Goal: Task Accomplishment & Management: Manage account settings

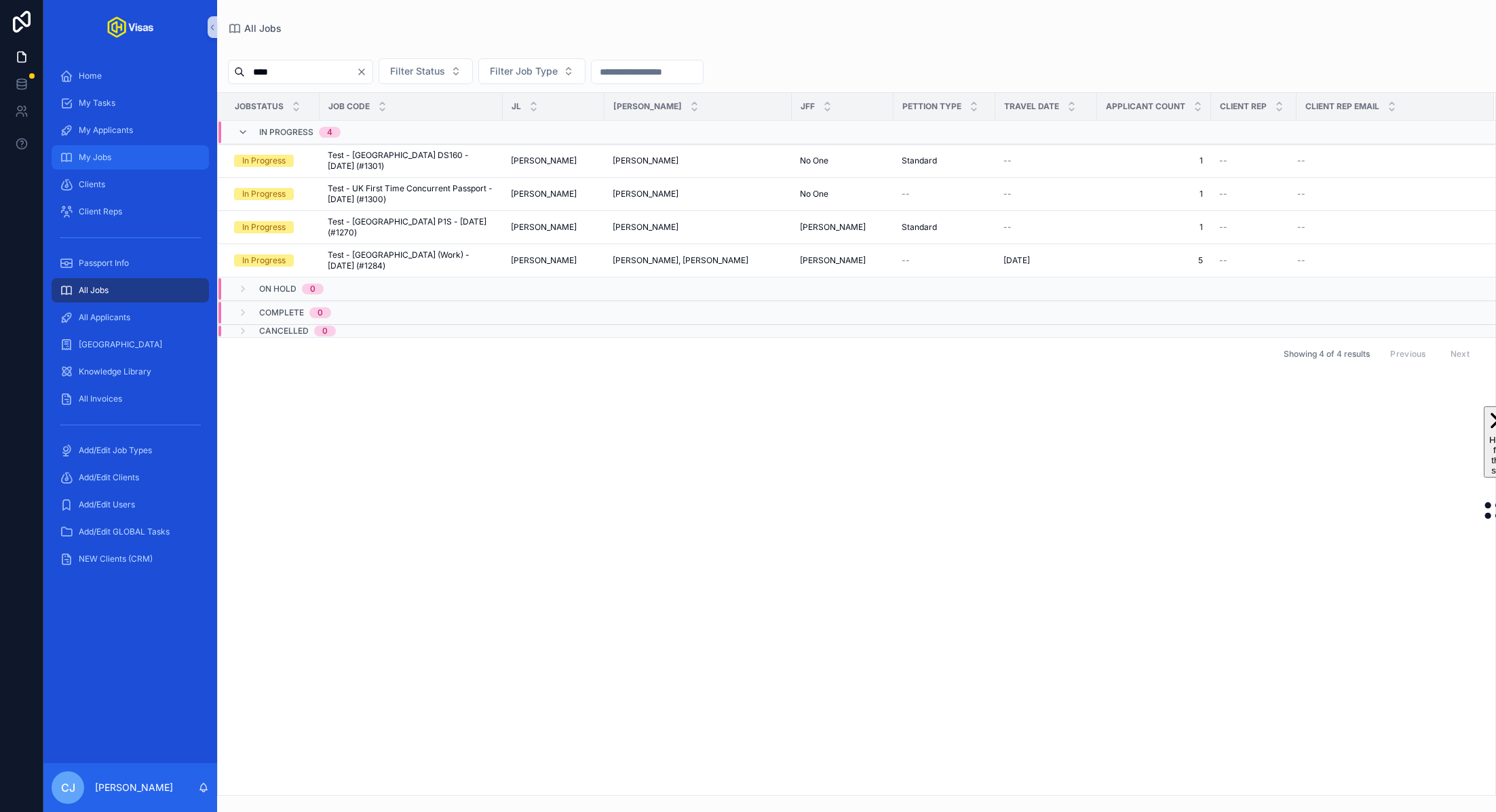
click at [123, 158] on div "My Jobs" at bounding box center [130, 157] width 141 height 22
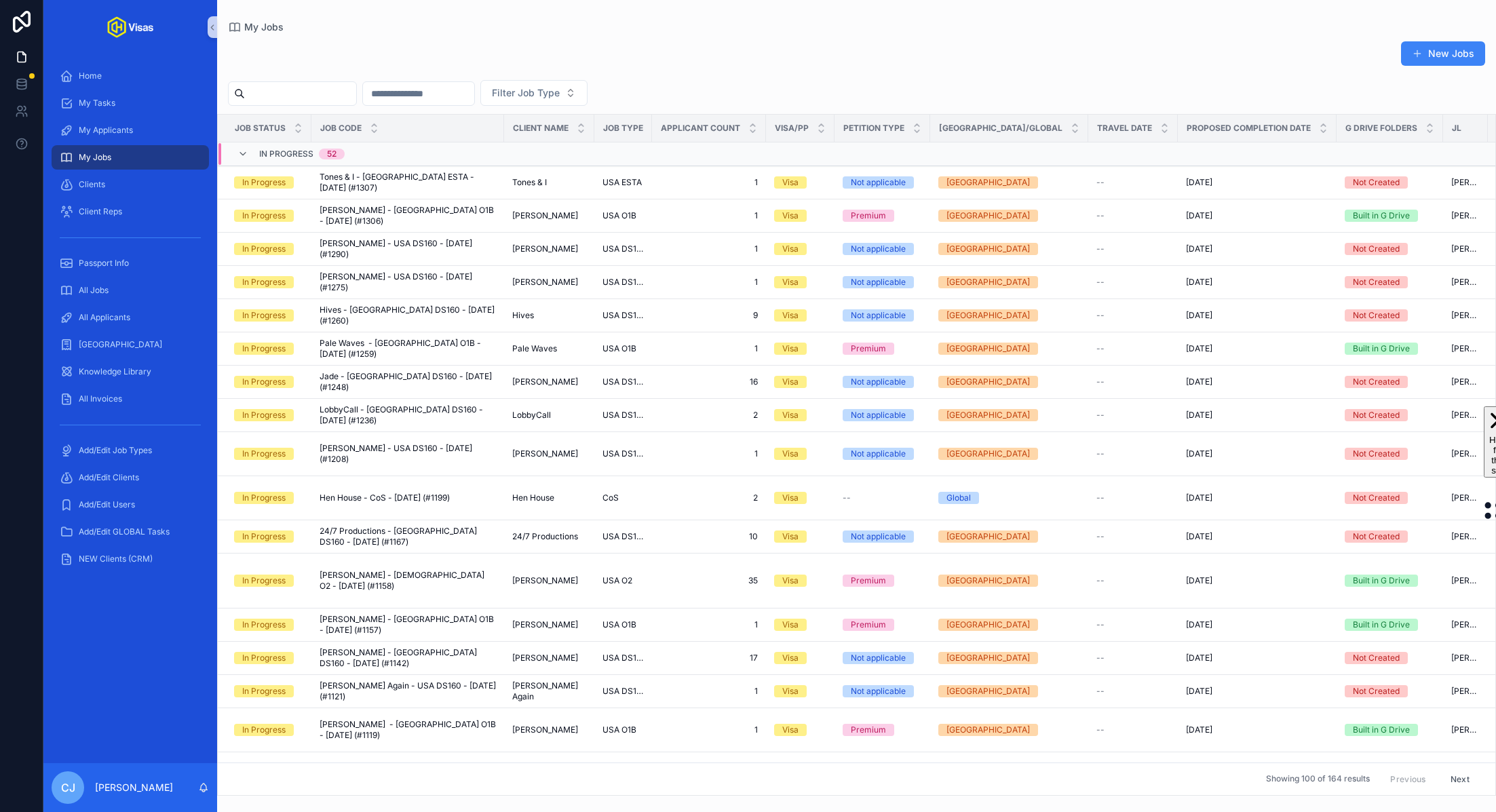
click at [278, 88] on input "scrollable content" at bounding box center [301, 93] width 111 height 19
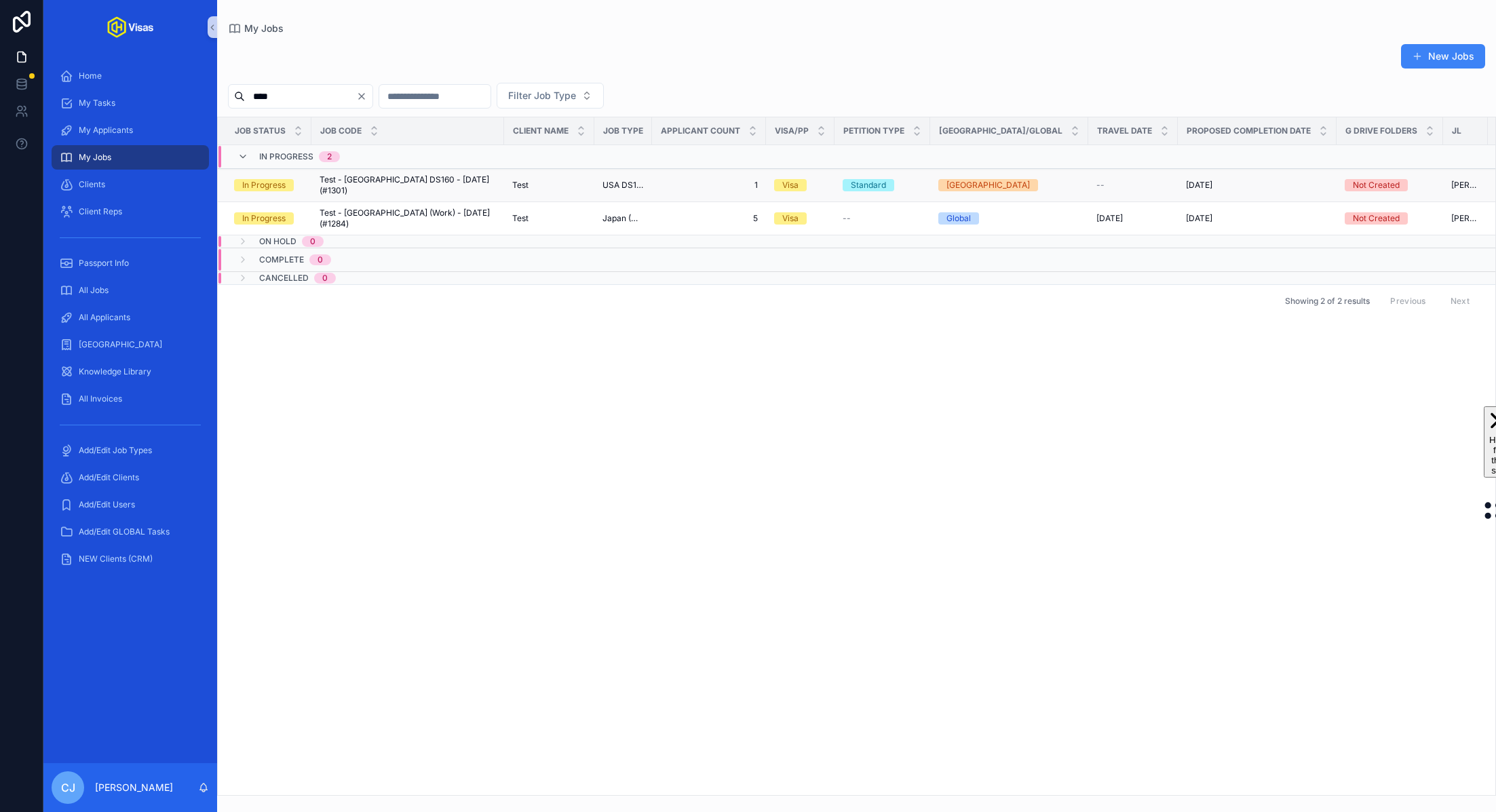
type input "****"
click at [404, 189] on span "Test - [GEOGRAPHIC_DATA] DS160 - [DATE] (#1301)" at bounding box center [407, 185] width 176 height 22
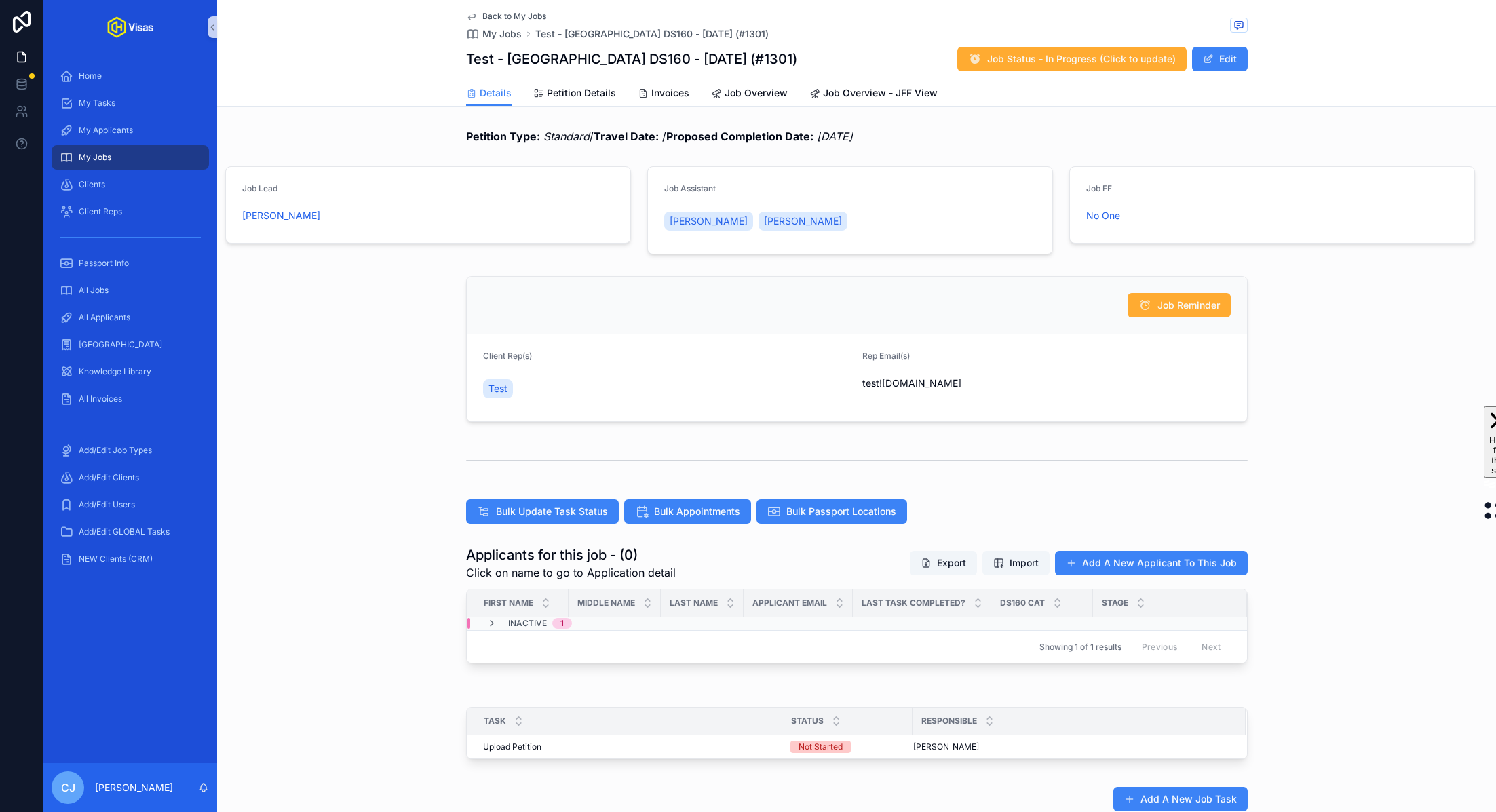
scroll to position [199, 0]
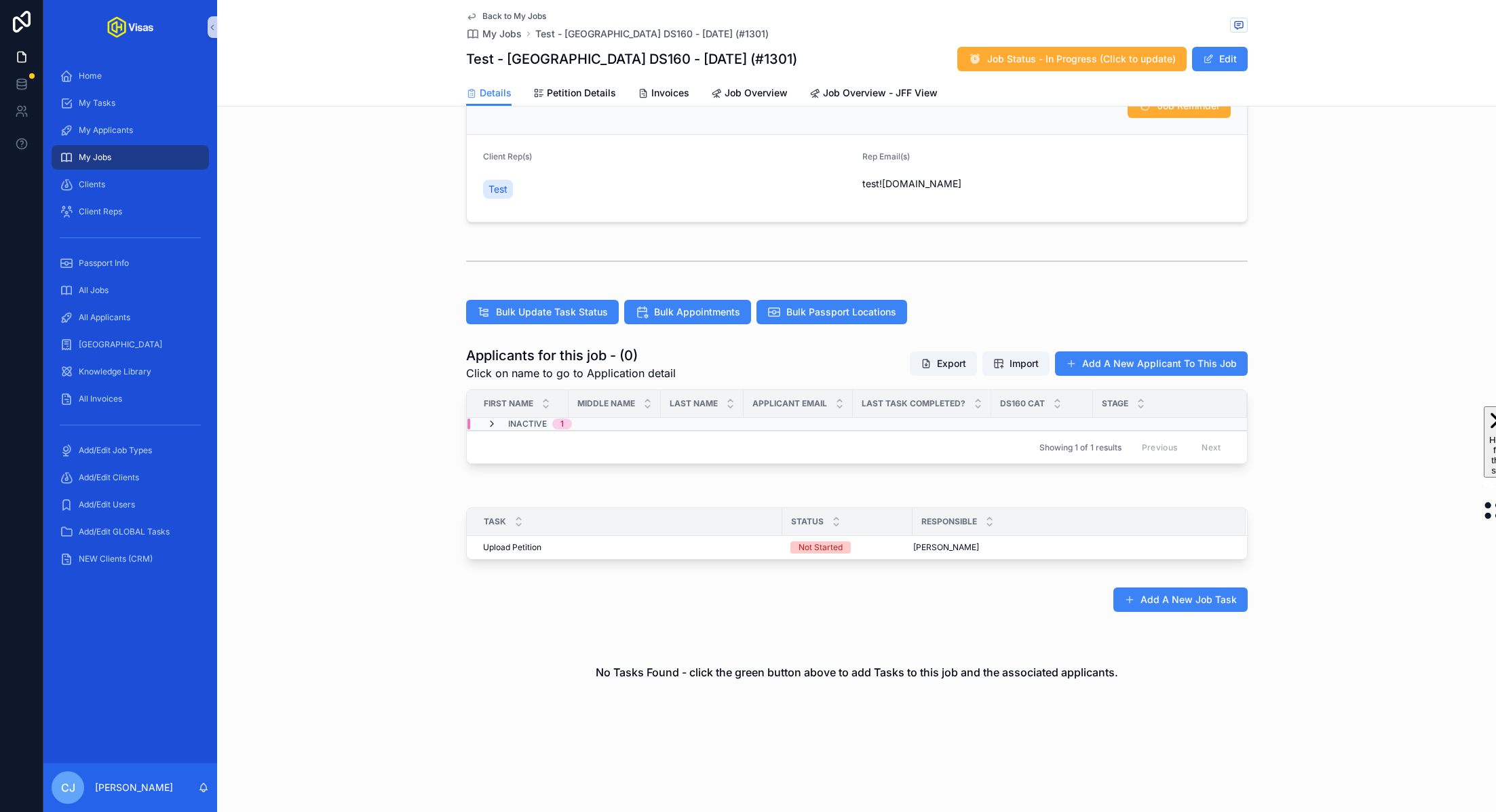
click at [493, 426] on icon "scrollable content" at bounding box center [491, 424] width 11 height 11
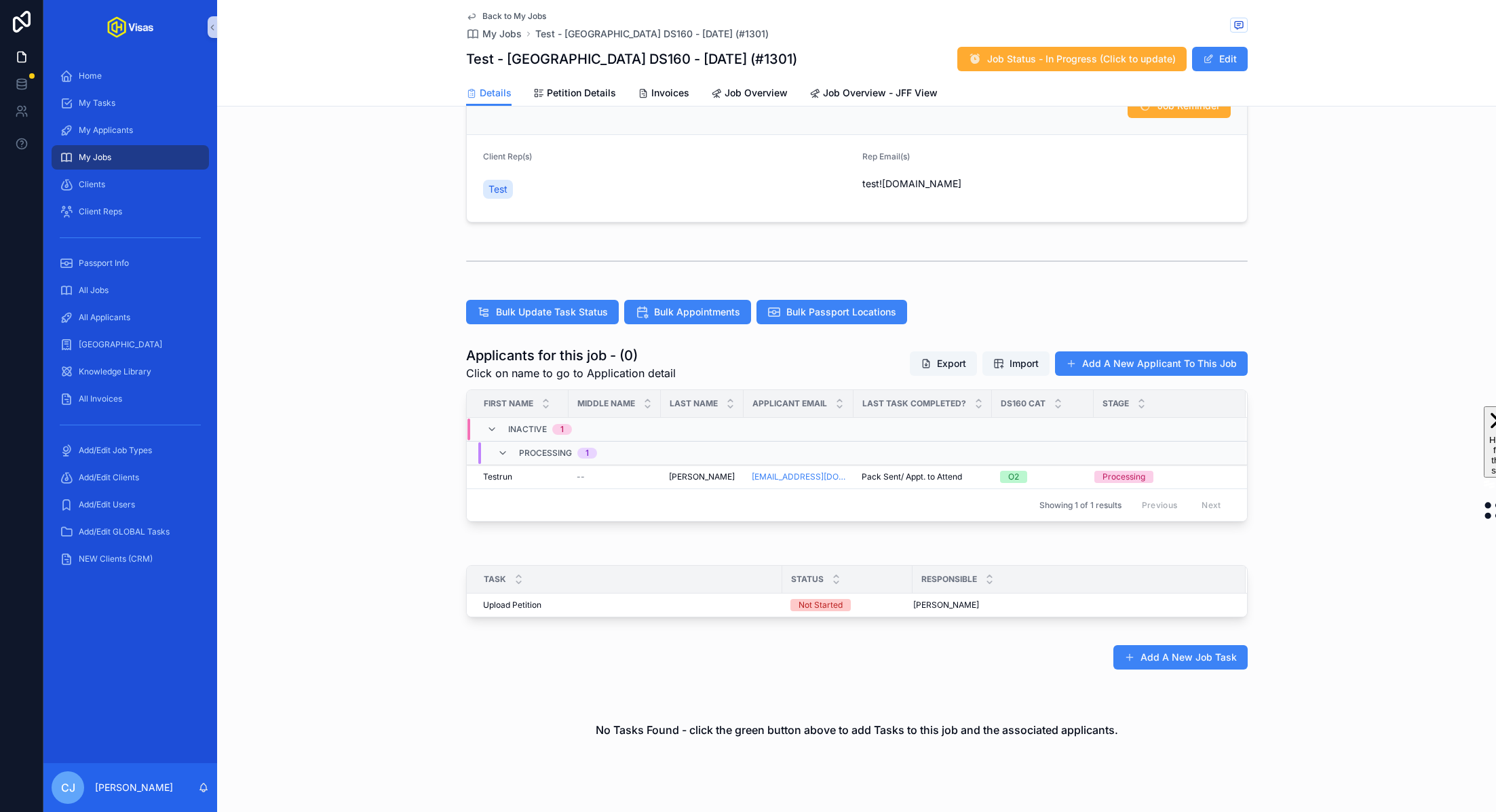
scroll to position [0, 0]
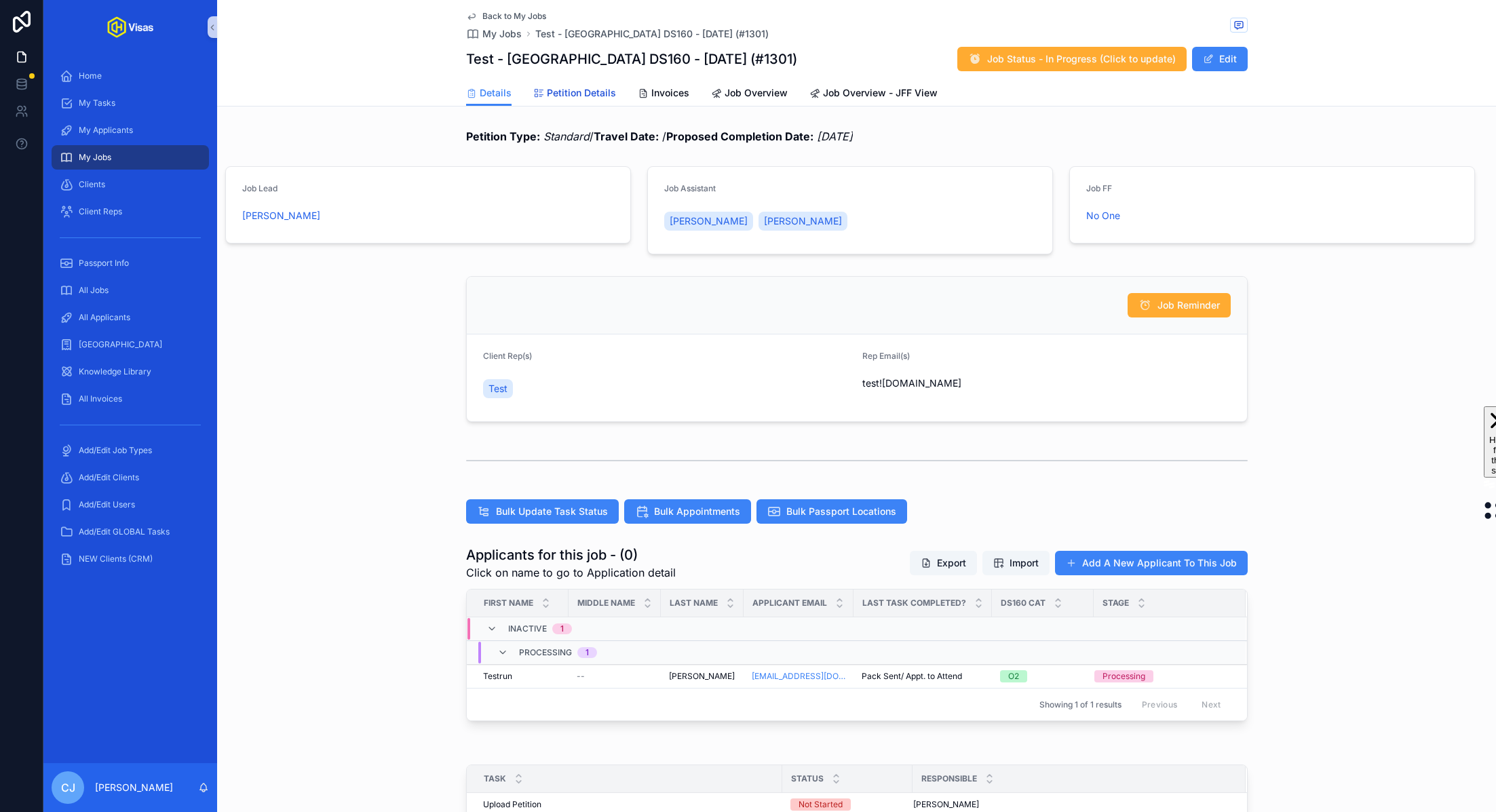
click at [569, 92] on span "Petition Details" at bounding box center [581, 93] width 69 height 13
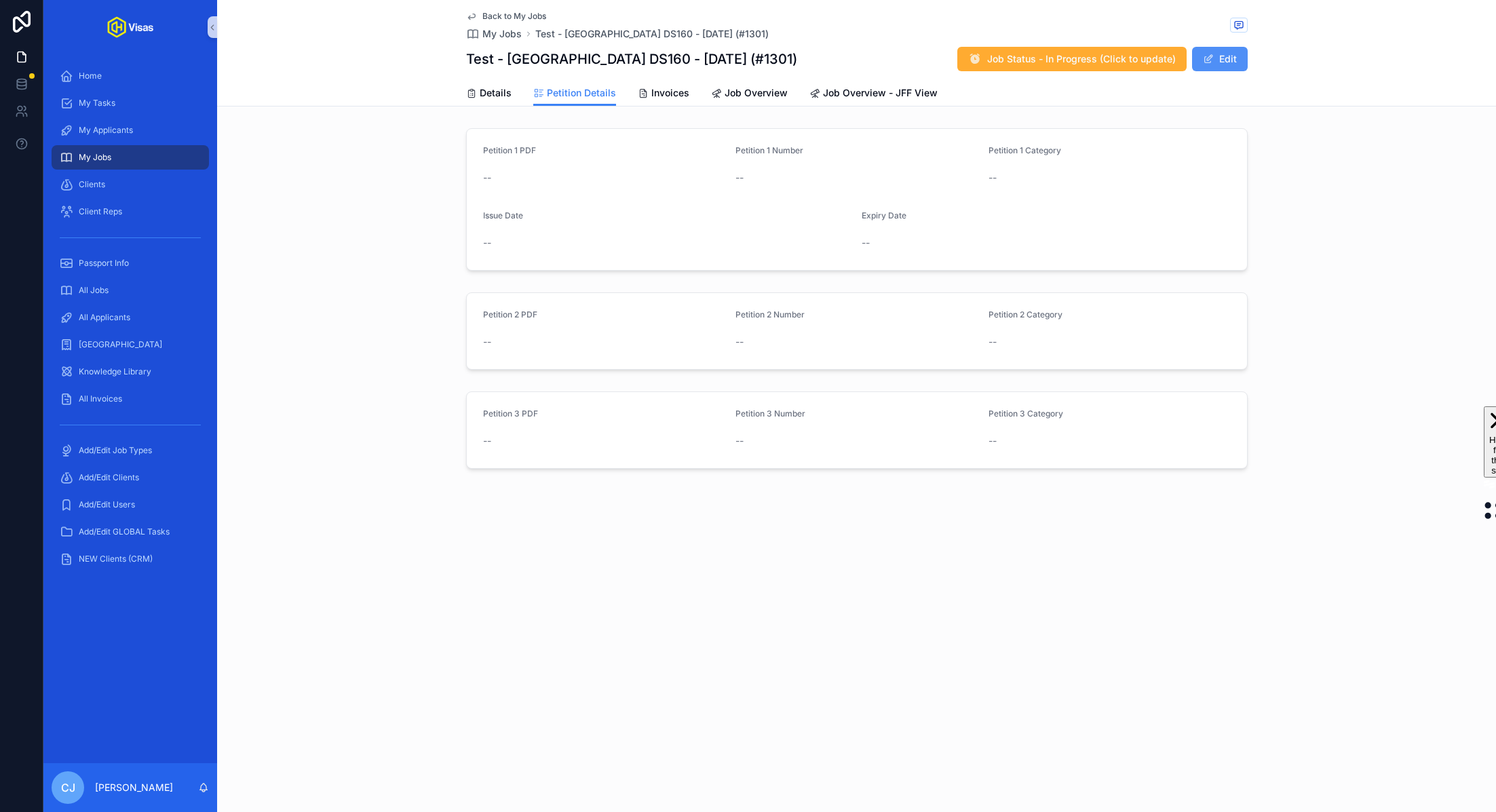
click at [1208, 61] on span "scrollable content" at bounding box center [1208, 58] width 11 height 11
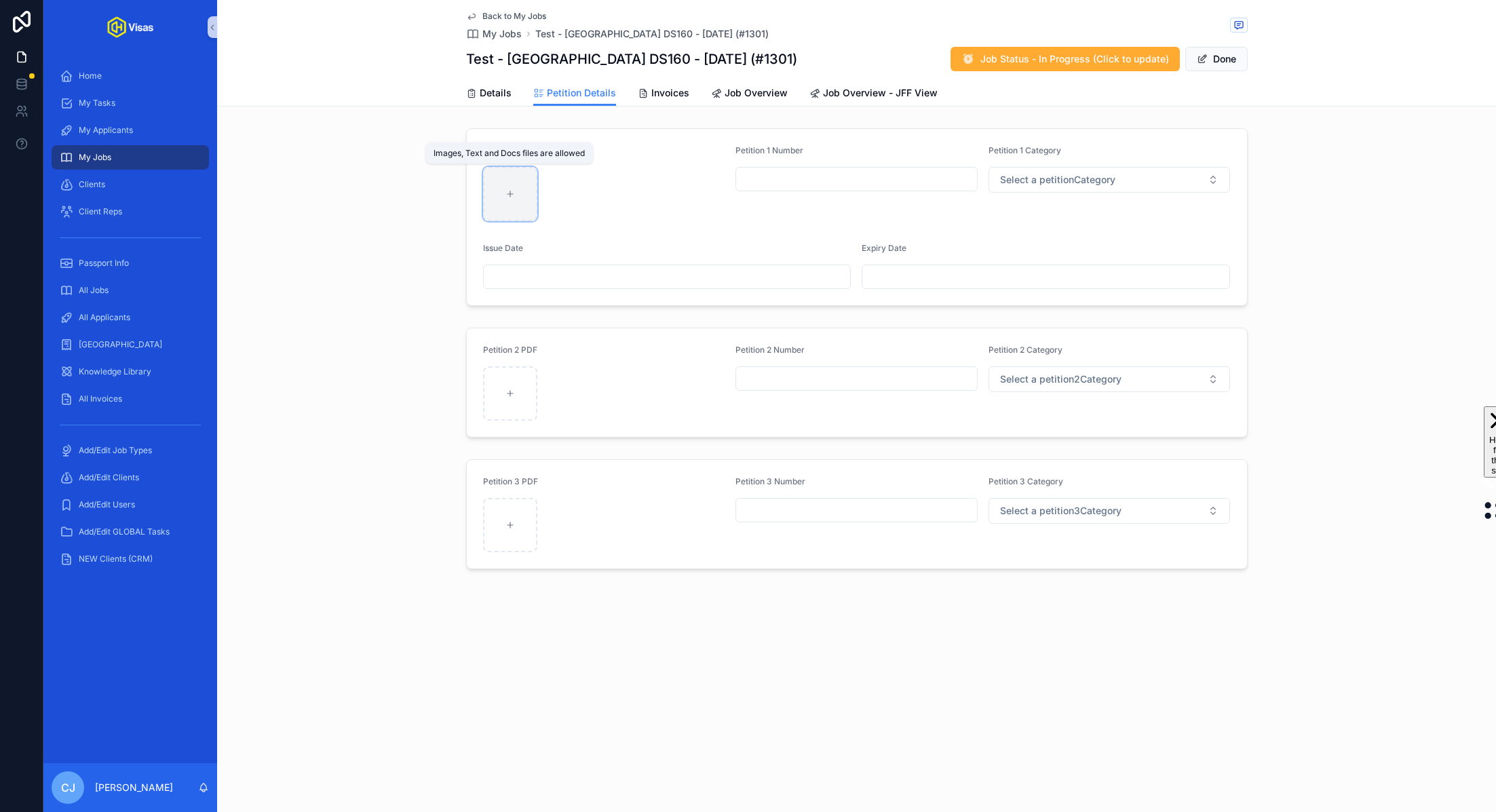
click at [507, 200] on div "scrollable content" at bounding box center [509, 194] width 54 height 54
type input "**********"
click at [790, 179] on input "scrollable content" at bounding box center [857, 179] width 241 height 19
type input "**********"
click at [1098, 183] on span "Select a petitionCategory" at bounding box center [1057, 180] width 116 height 13
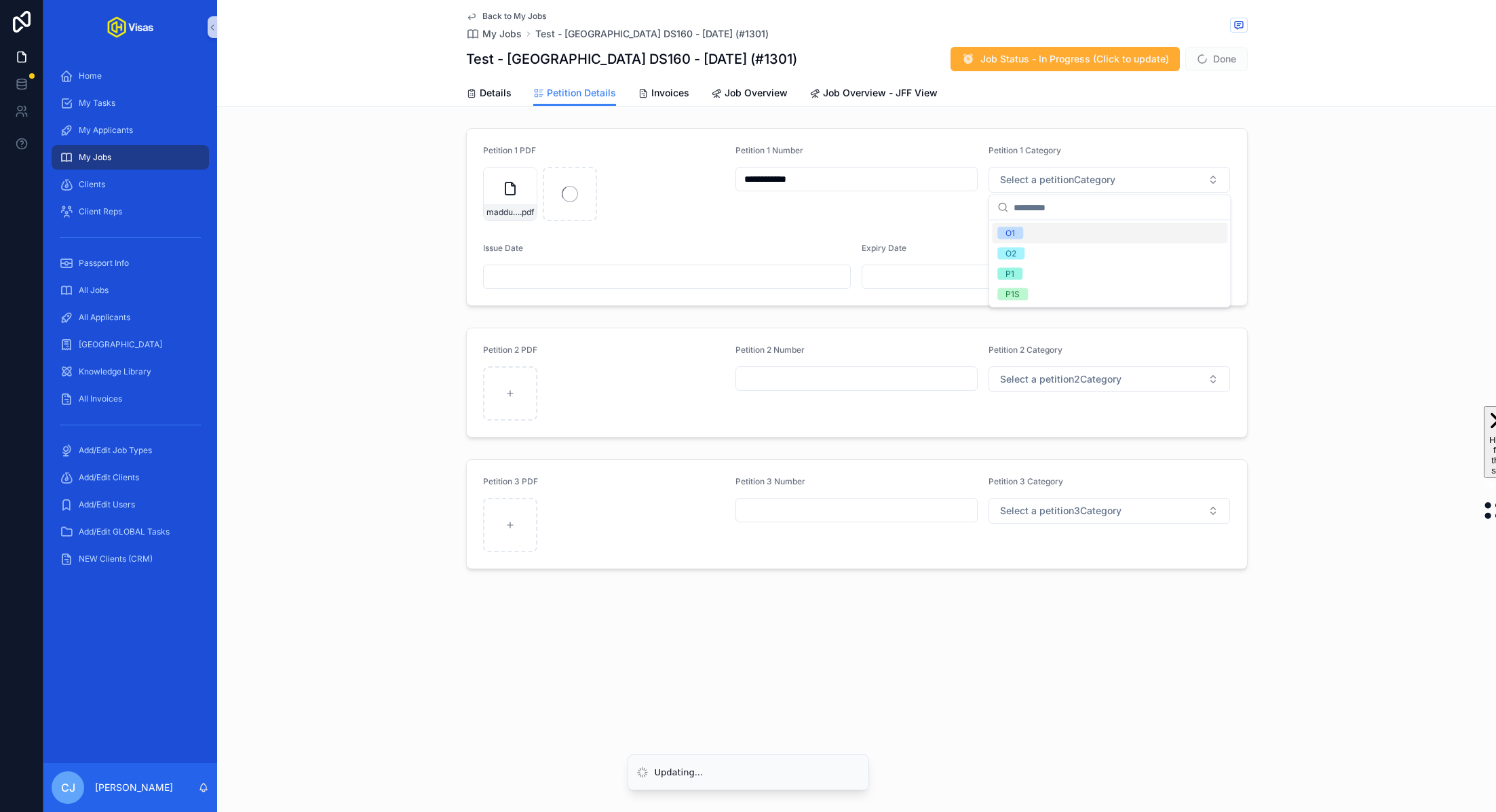
click at [1038, 236] on div "O1" at bounding box center [1109, 234] width 235 height 20
click at [522, 386] on div "scrollable content" at bounding box center [509, 393] width 54 height 54
type input "**********"
click at [775, 382] on input "scrollable content" at bounding box center [857, 378] width 241 height 19
type input "**********"
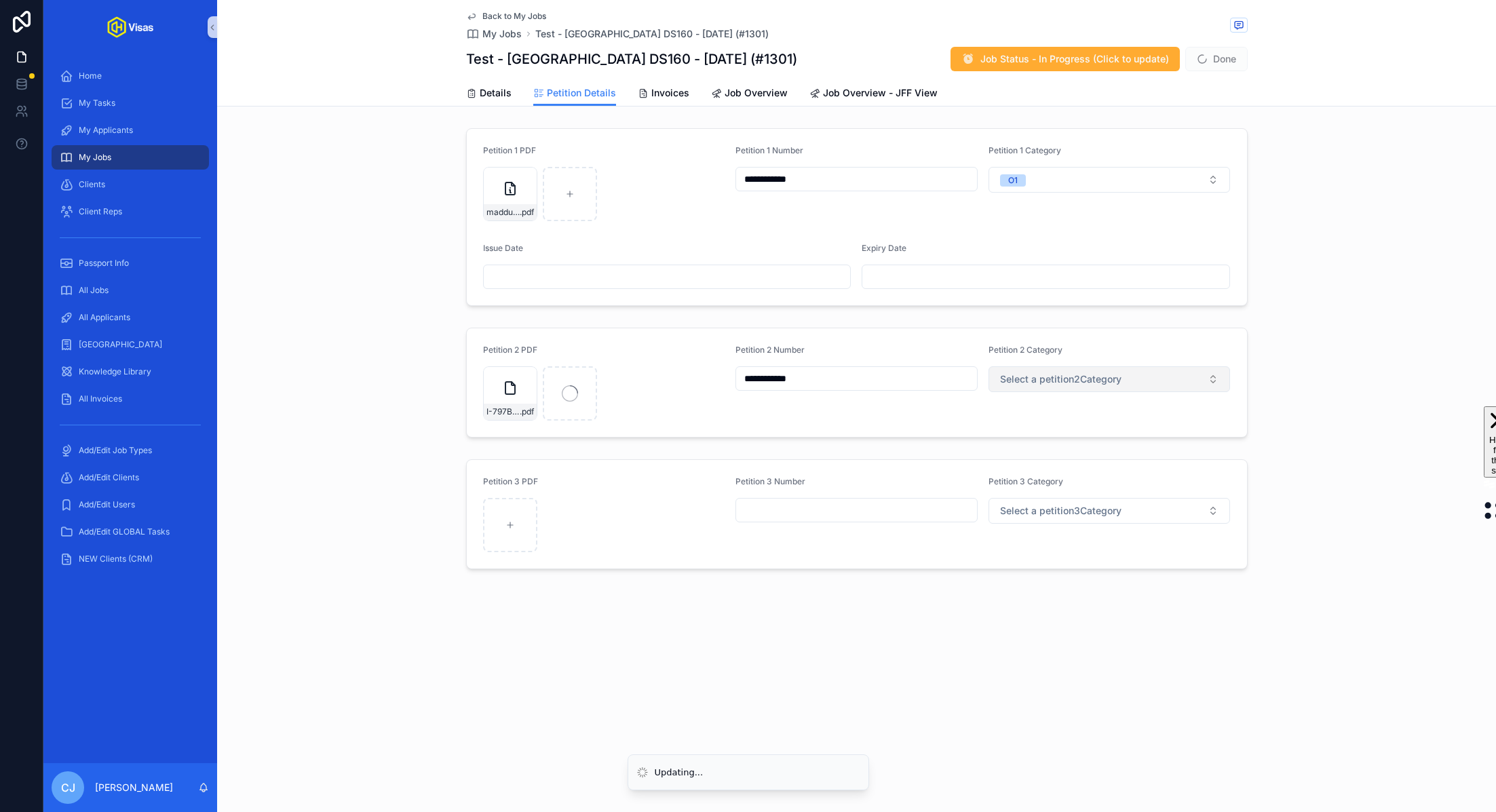
click at [1046, 381] on span "Select a petition2Category" at bounding box center [1060, 379] width 121 height 13
click at [1032, 451] on div "O2" at bounding box center [1109, 452] width 235 height 20
click at [497, 90] on span "Details" at bounding box center [495, 93] width 32 height 13
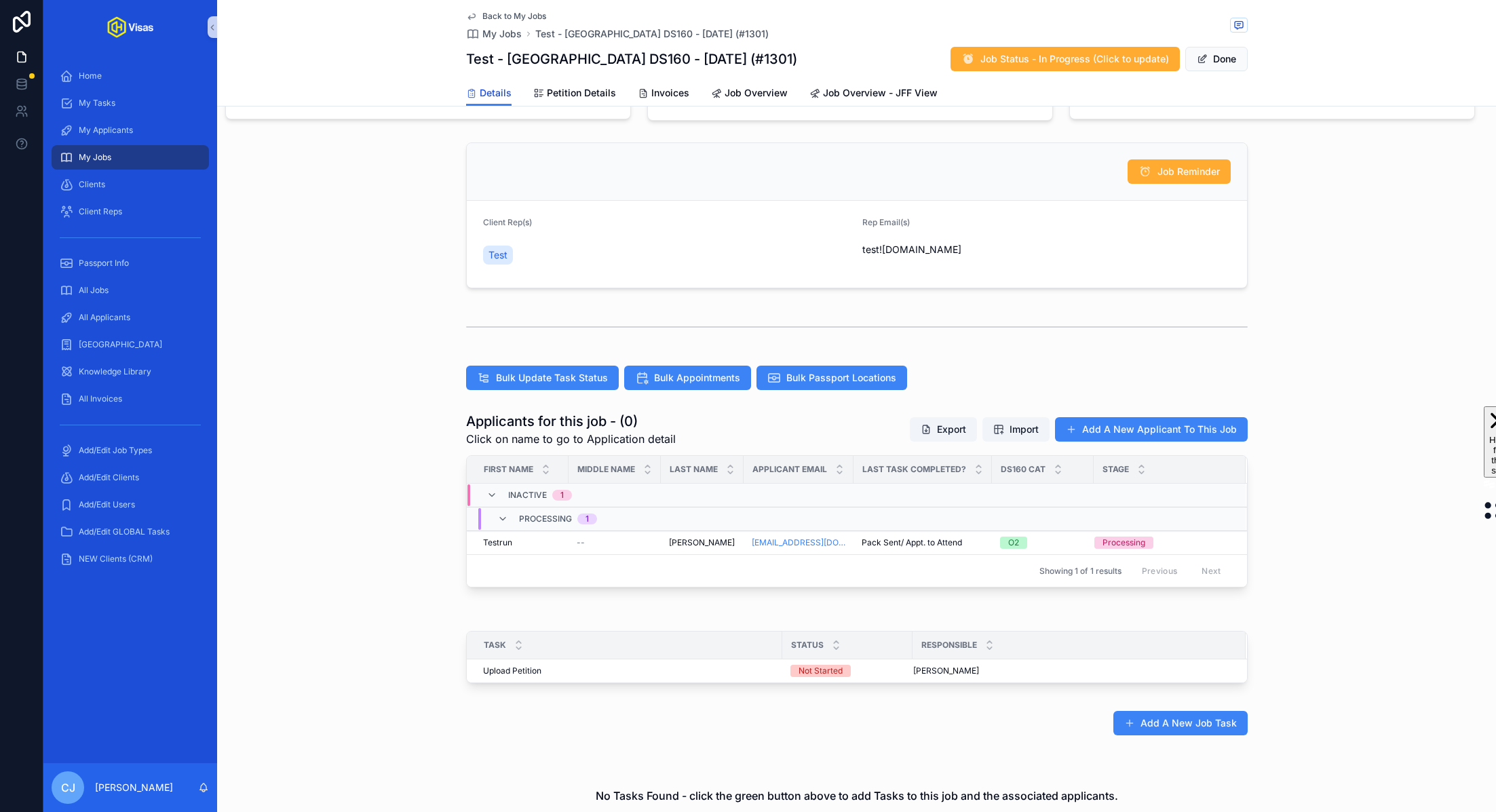
scroll to position [189, 0]
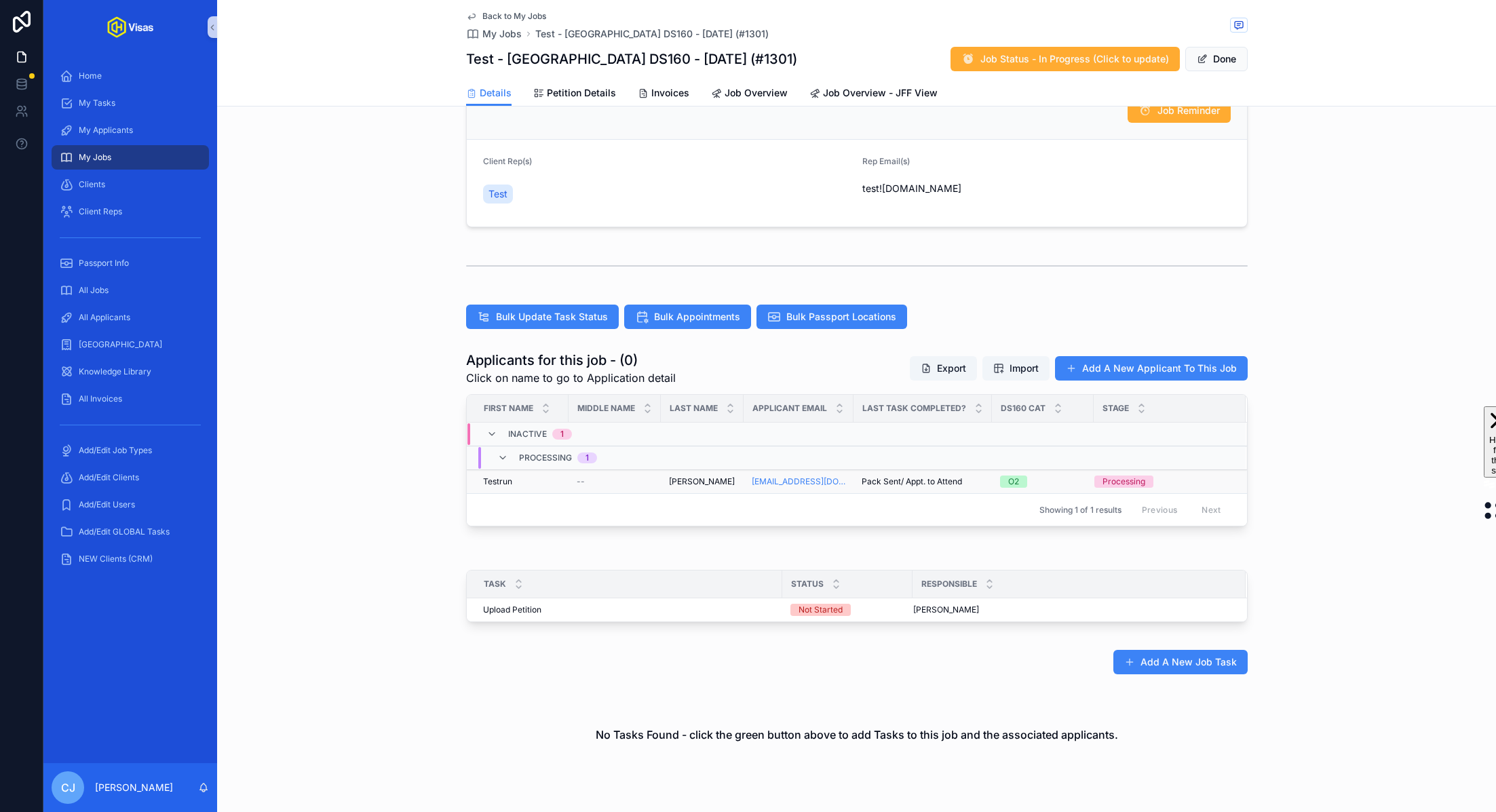
click at [497, 477] on span "Testrun" at bounding box center [497, 481] width 29 height 11
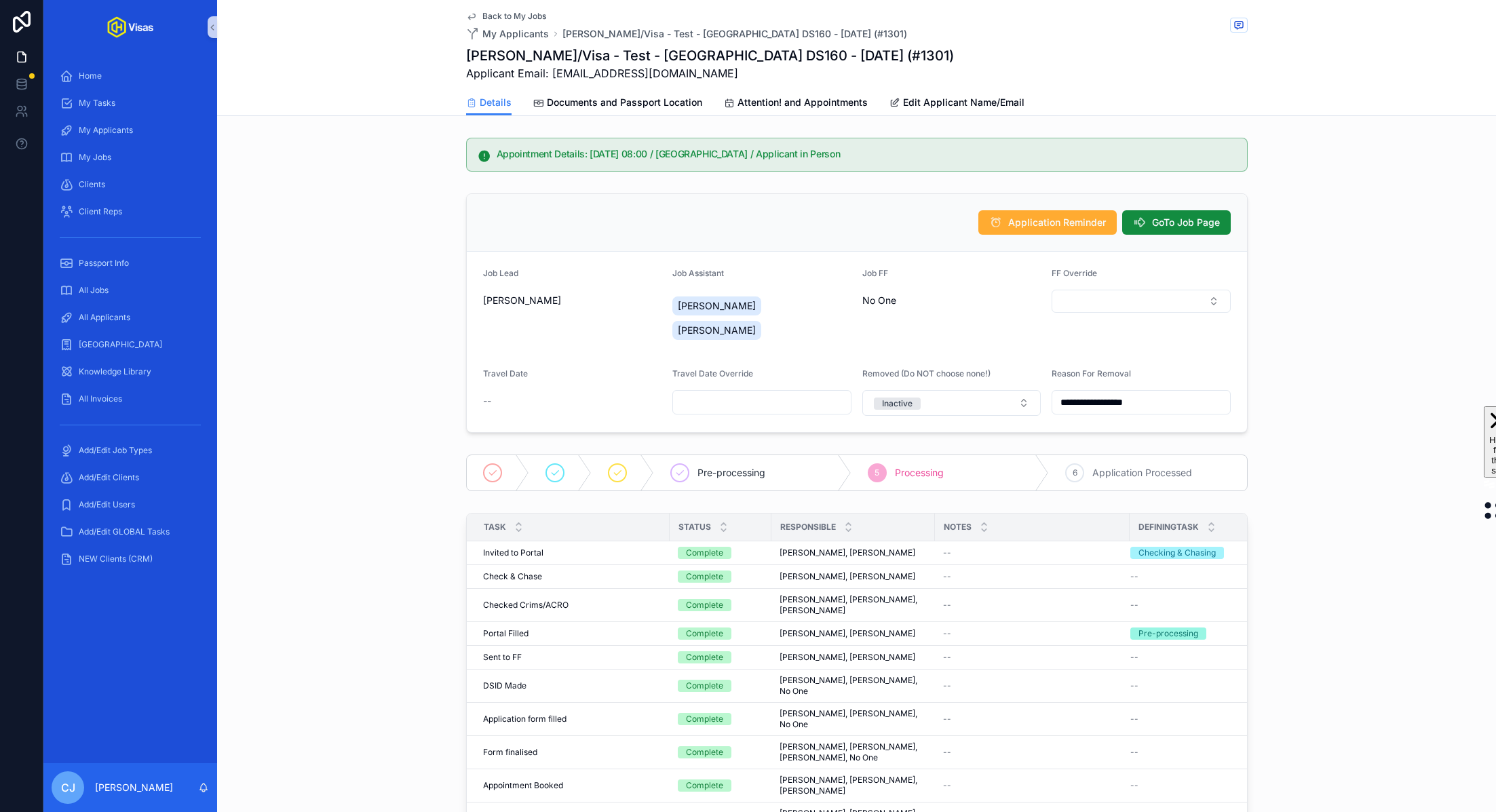
click at [504, 17] on span "Back to My Jobs" at bounding box center [514, 16] width 64 height 11
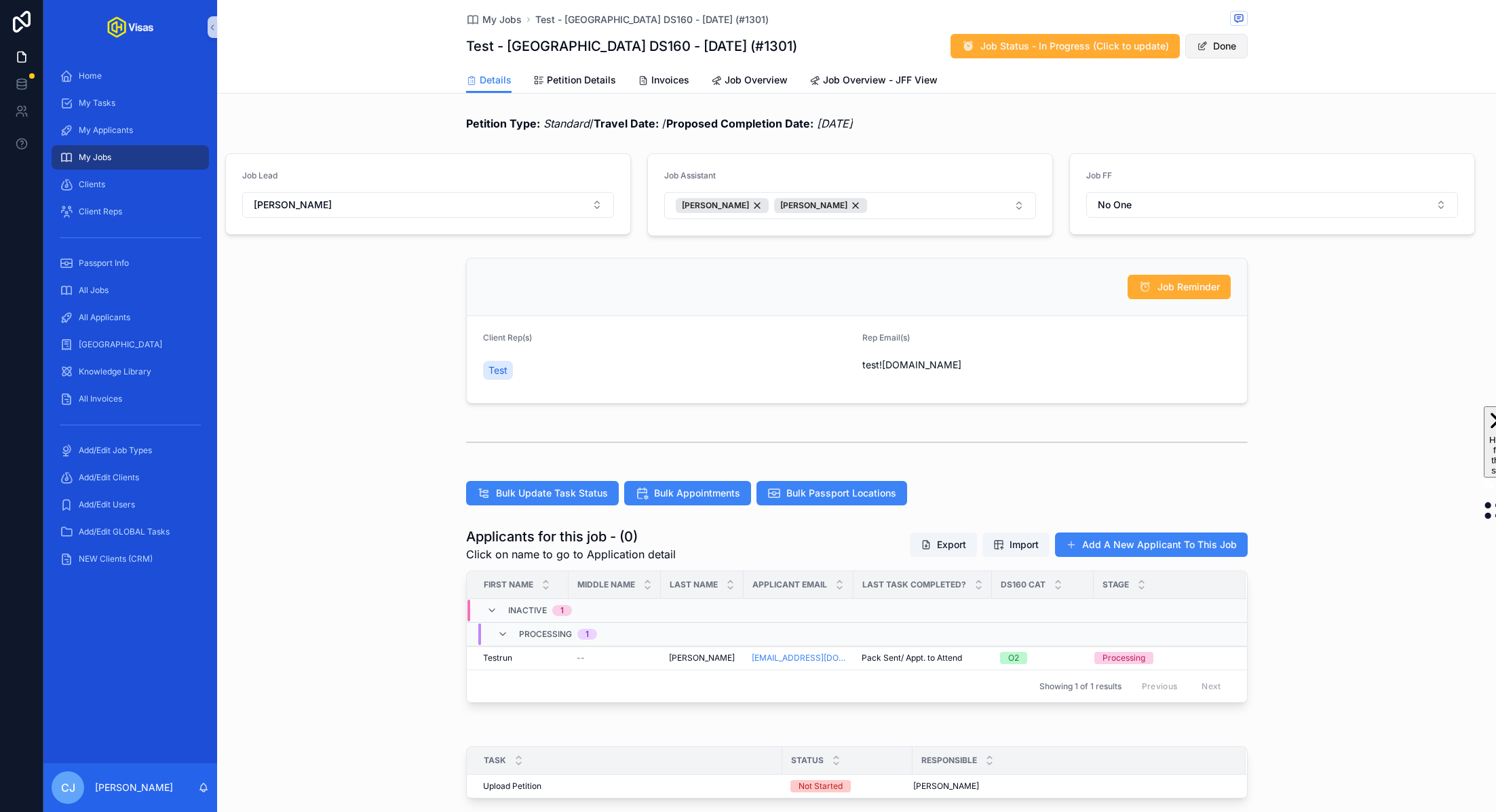
click at [1225, 46] on button "Done" at bounding box center [1216, 46] width 62 height 24
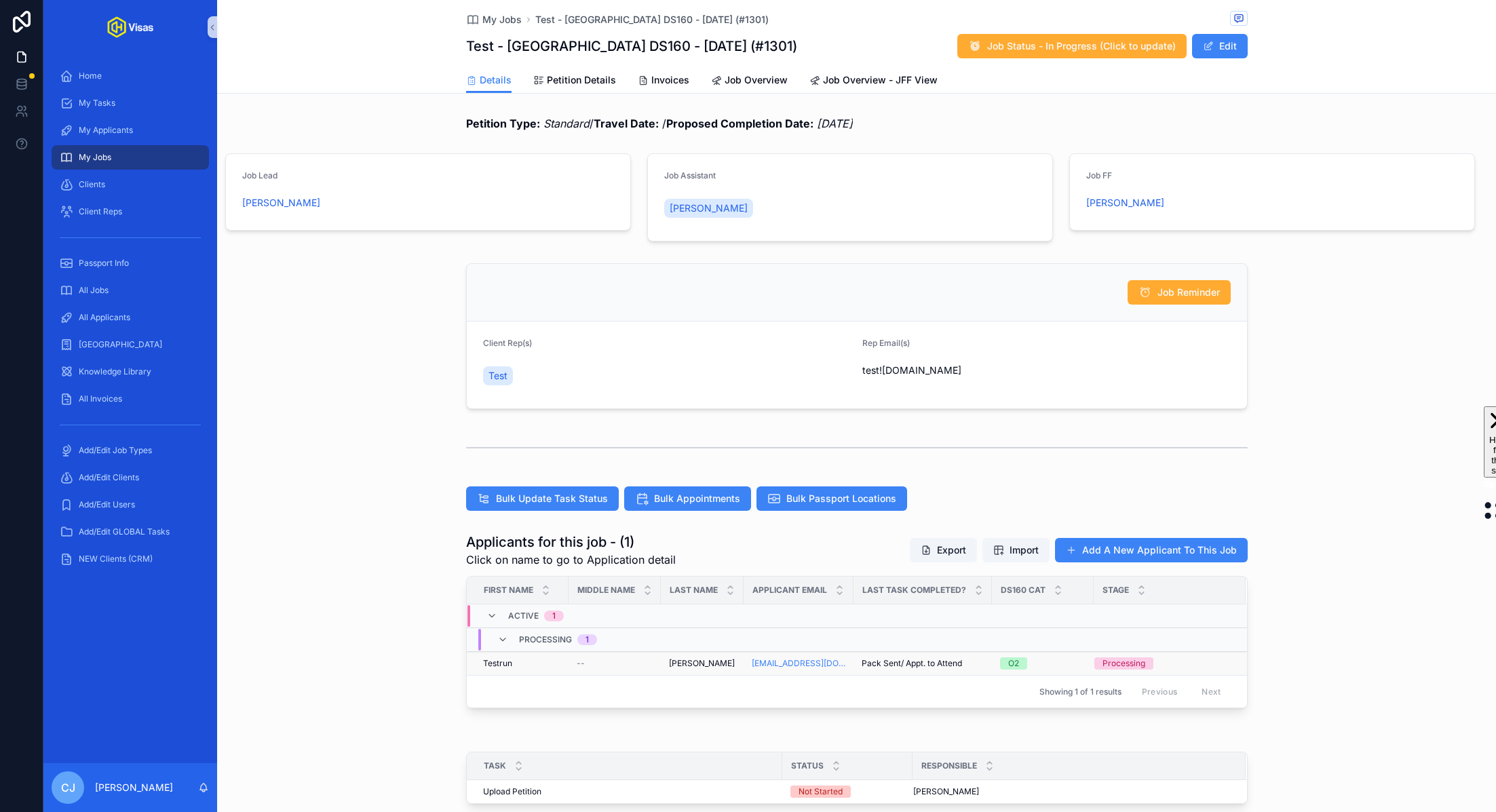
click at [696, 658] on span "[PERSON_NAME]" at bounding box center [701, 663] width 66 height 11
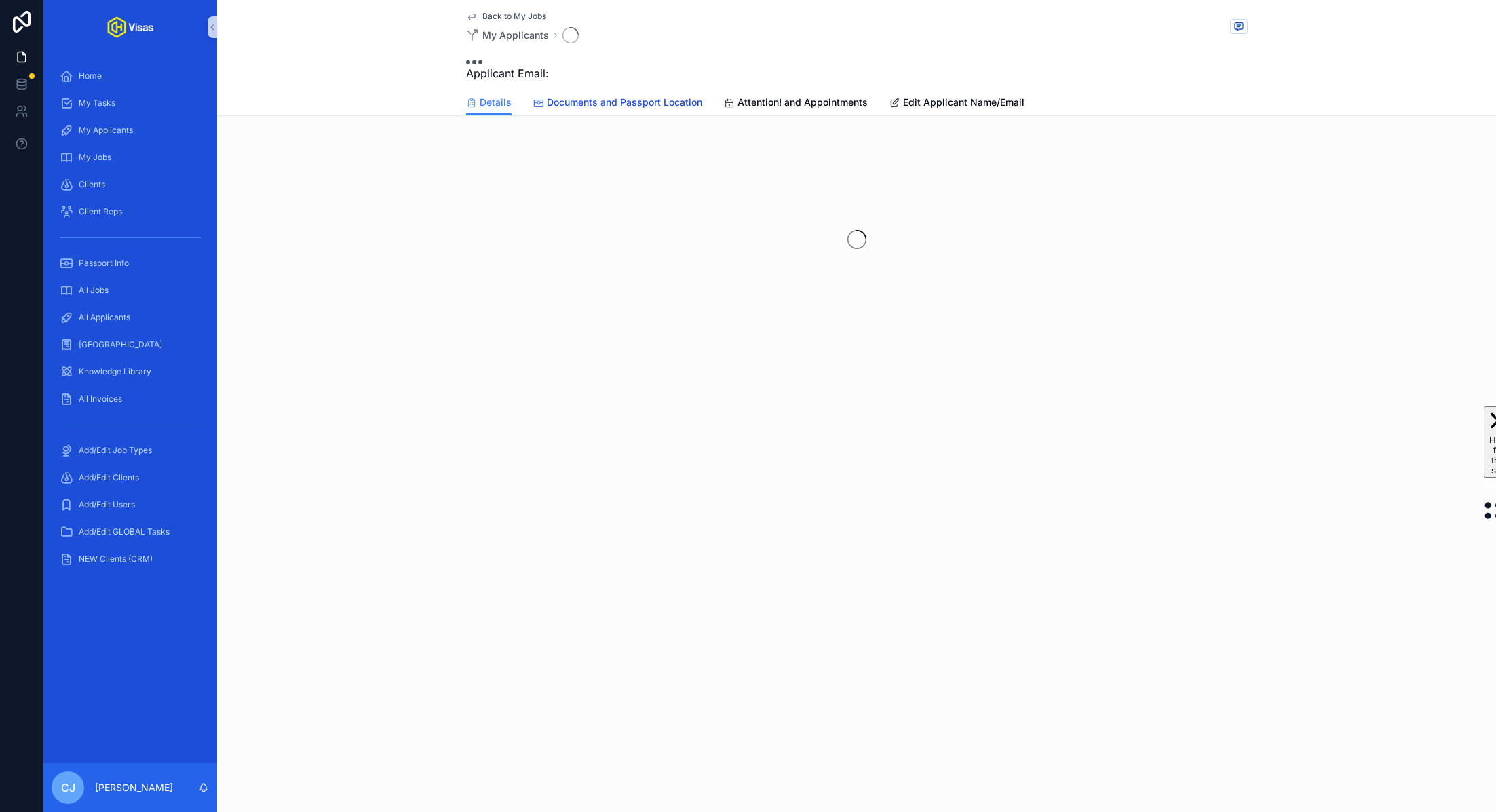
click at [623, 106] on span "Documents and Passport Location" at bounding box center [624, 102] width 155 height 13
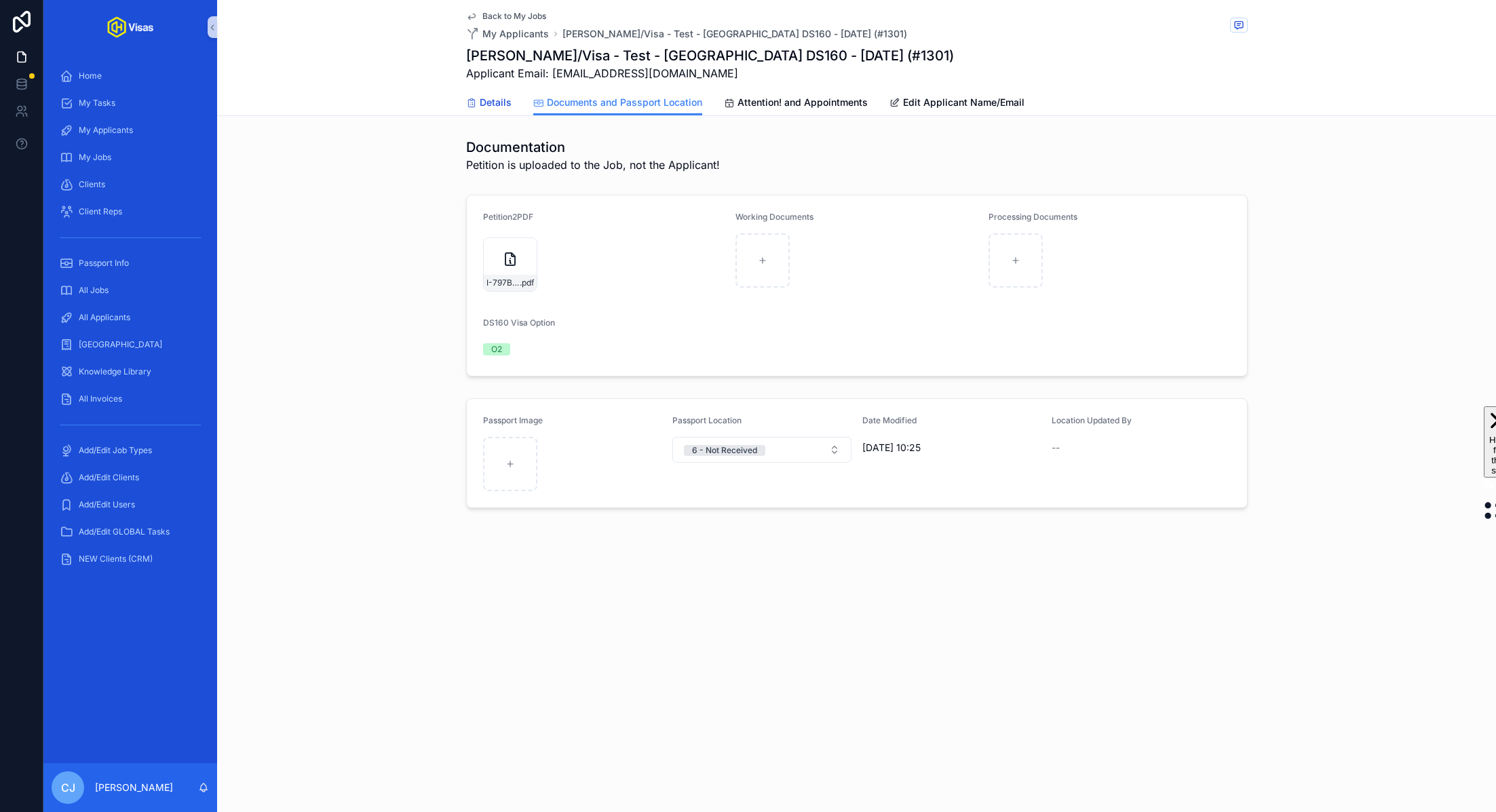
click at [493, 104] on span "Details" at bounding box center [495, 102] width 32 height 13
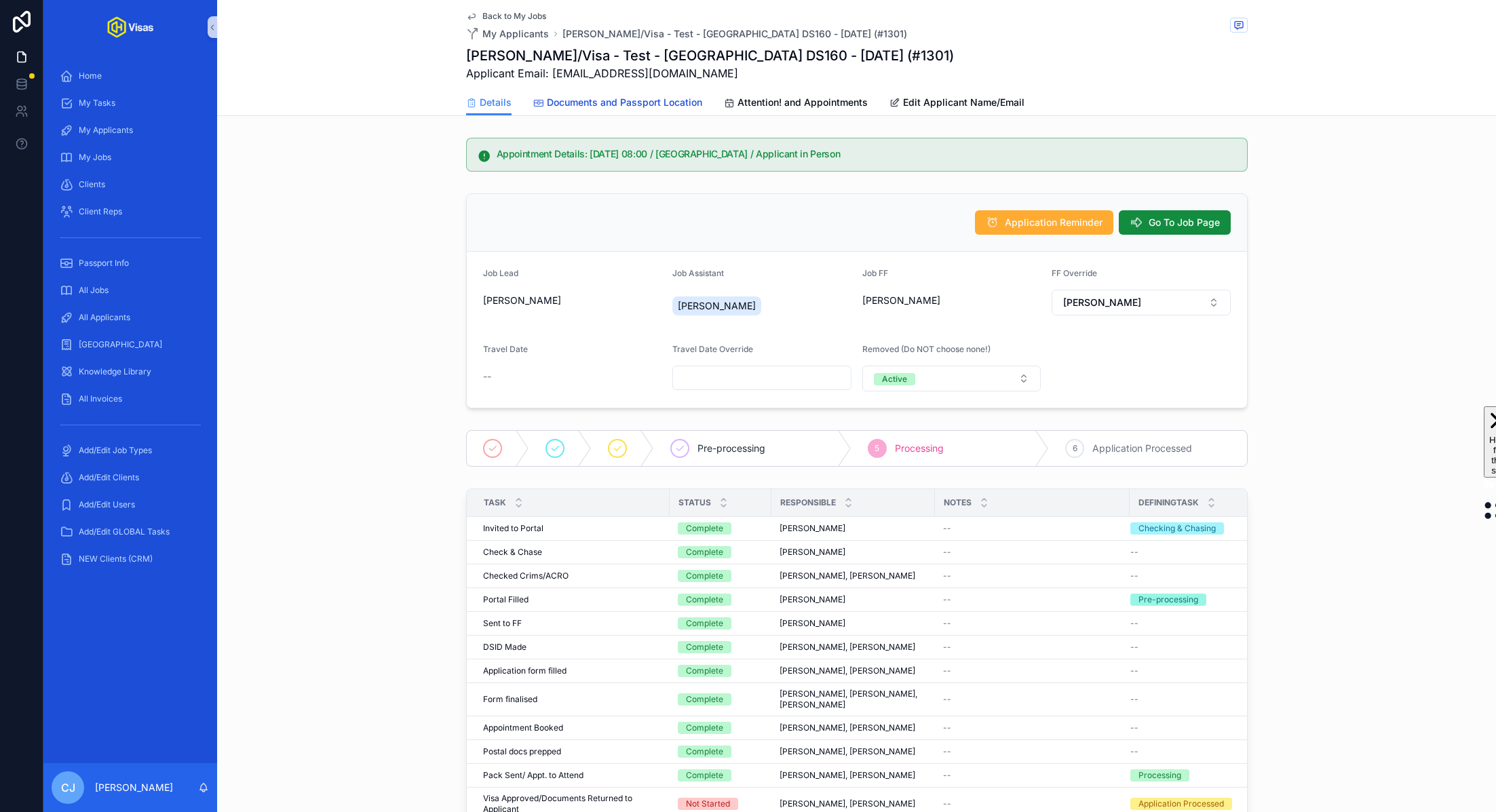
click at [597, 101] on span "Documents and Passport Location" at bounding box center [624, 102] width 155 height 13
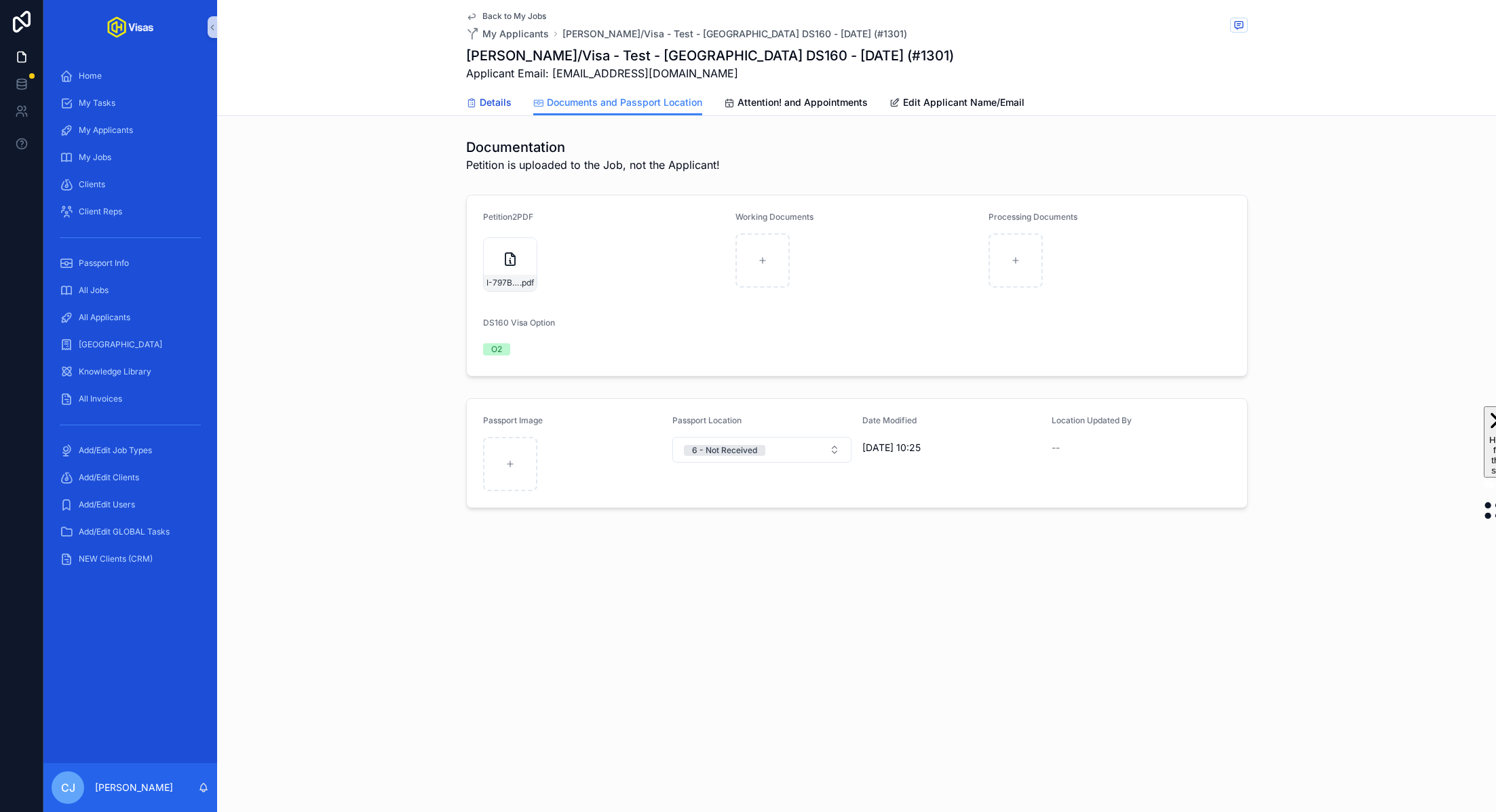
click at [491, 106] on span "Details" at bounding box center [495, 102] width 32 height 13
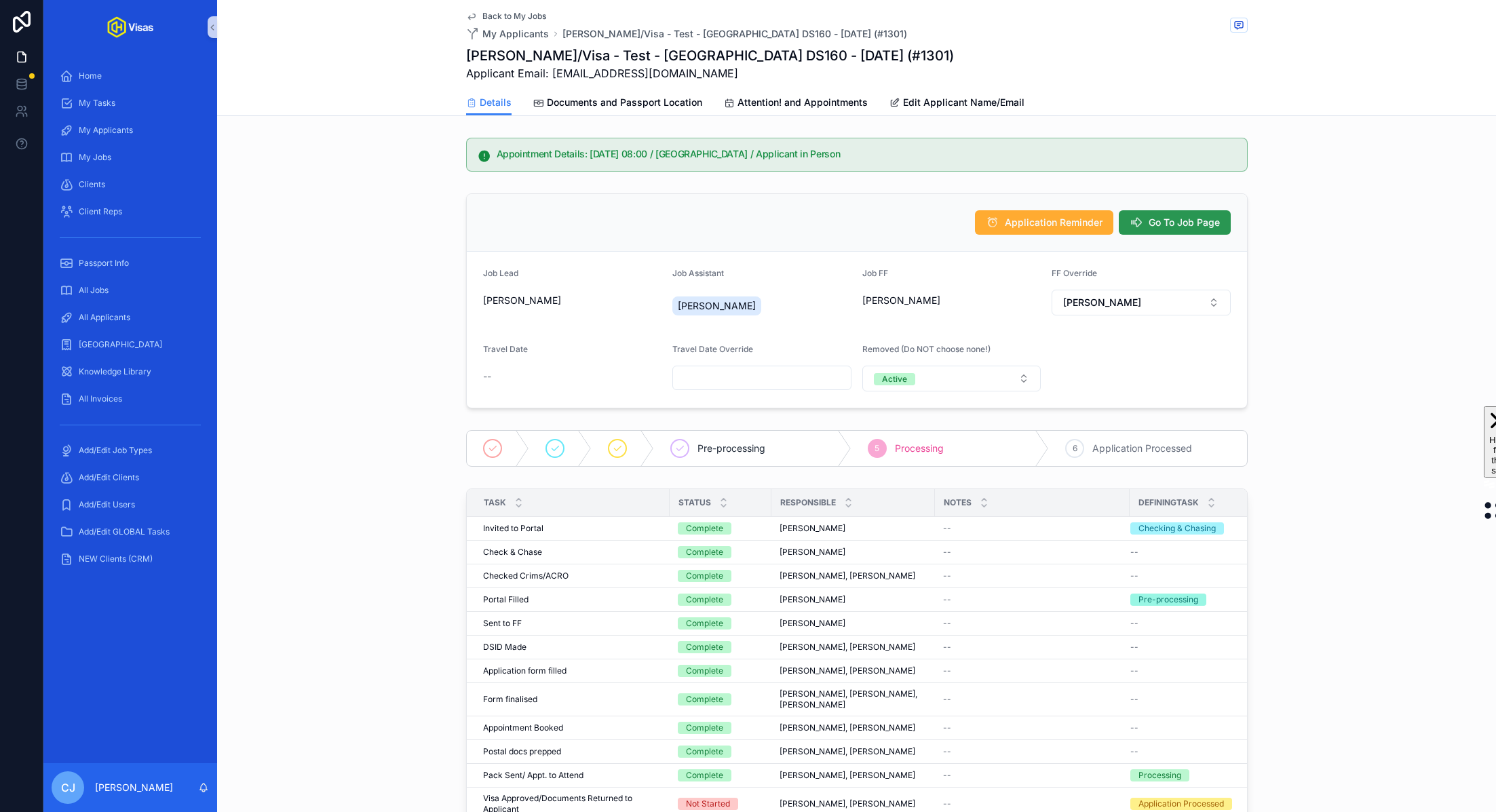
click at [1184, 224] on span "Go To Job Page" at bounding box center [1184, 223] width 71 height 13
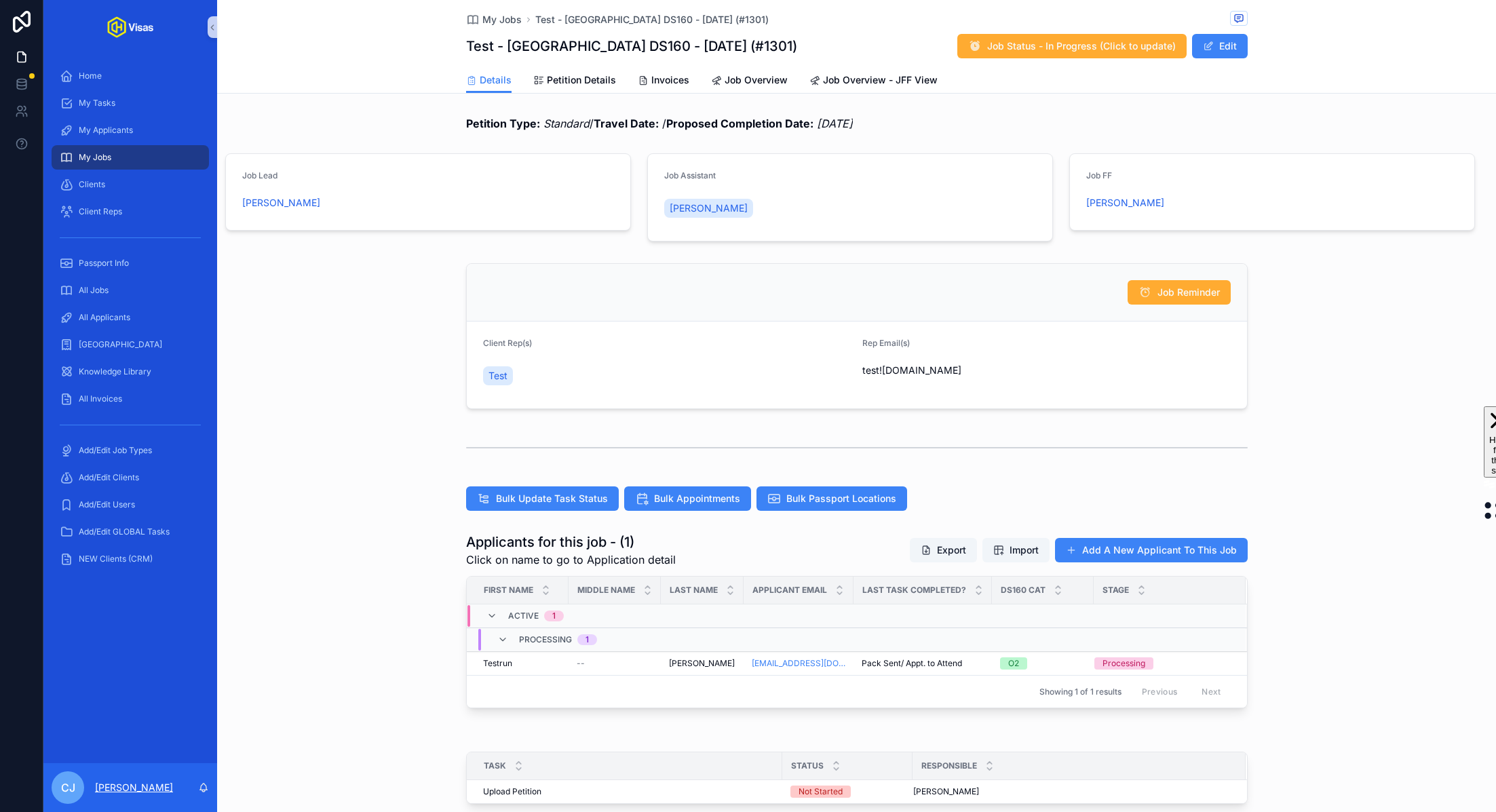
click at [120, 787] on p "[PERSON_NAME]" at bounding box center [134, 788] width 78 height 13
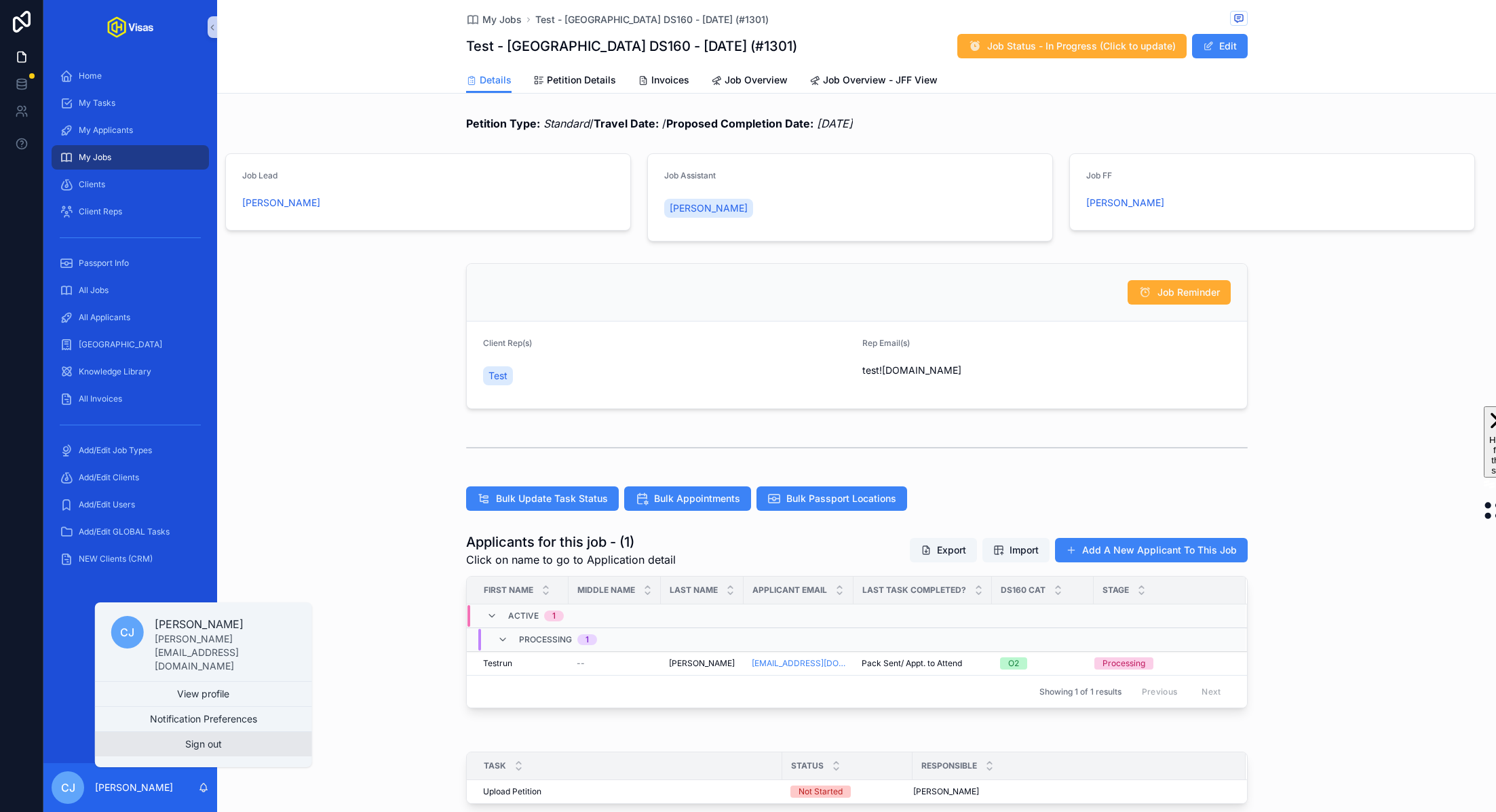
click at [191, 751] on button "Sign out" at bounding box center [203, 744] width 217 height 24
